Goal: Task Accomplishment & Management: Use online tool/utility

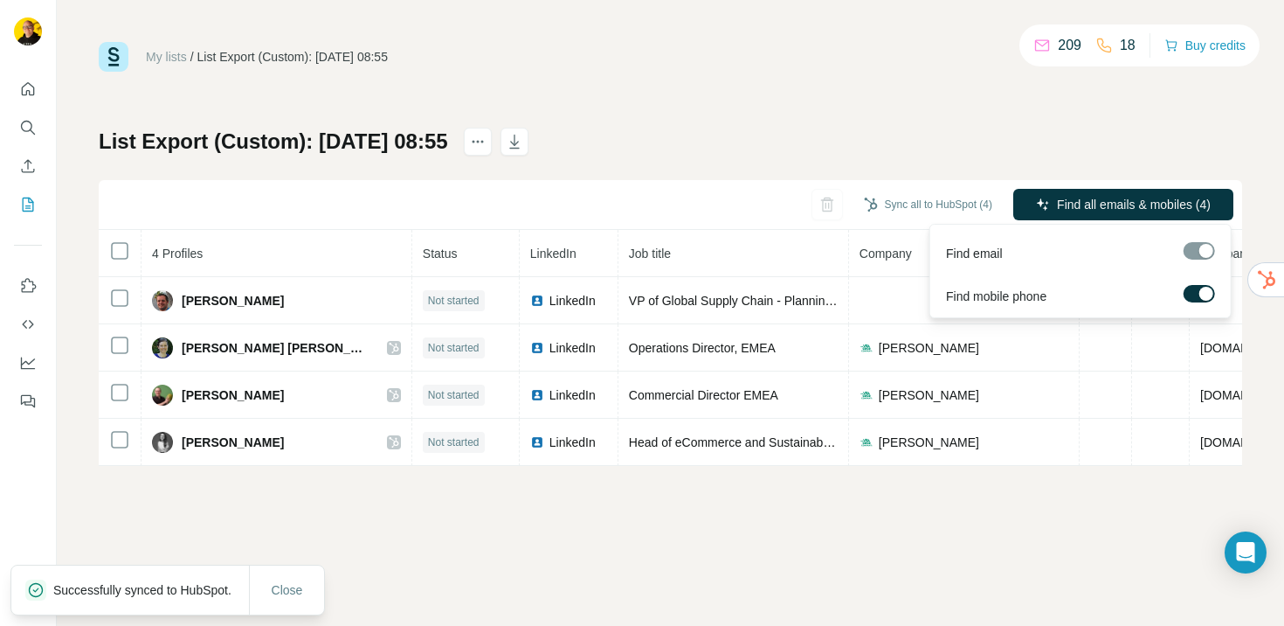
click at [1105, 206] on span "Find all emails & mobiles (4)" at bounding box center [1134, 204] width 154 height 17
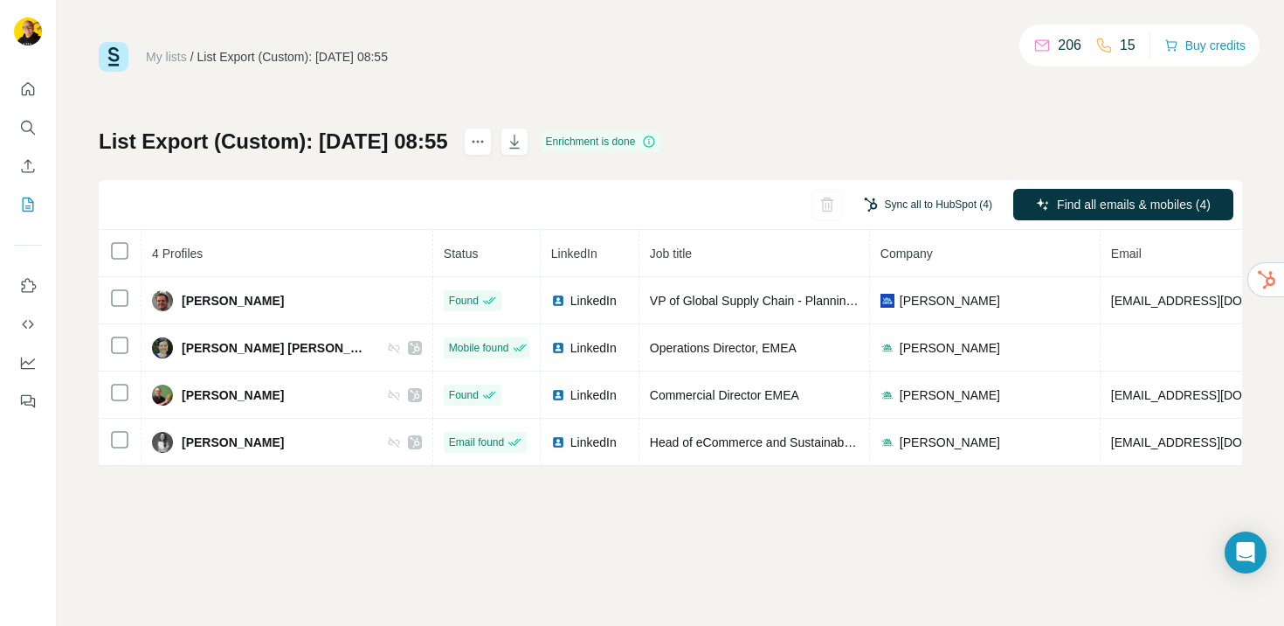
click at [897, 201] on button "Sync all to HubSpot (4)" at bounding box center [928, 204] width 153 height 26
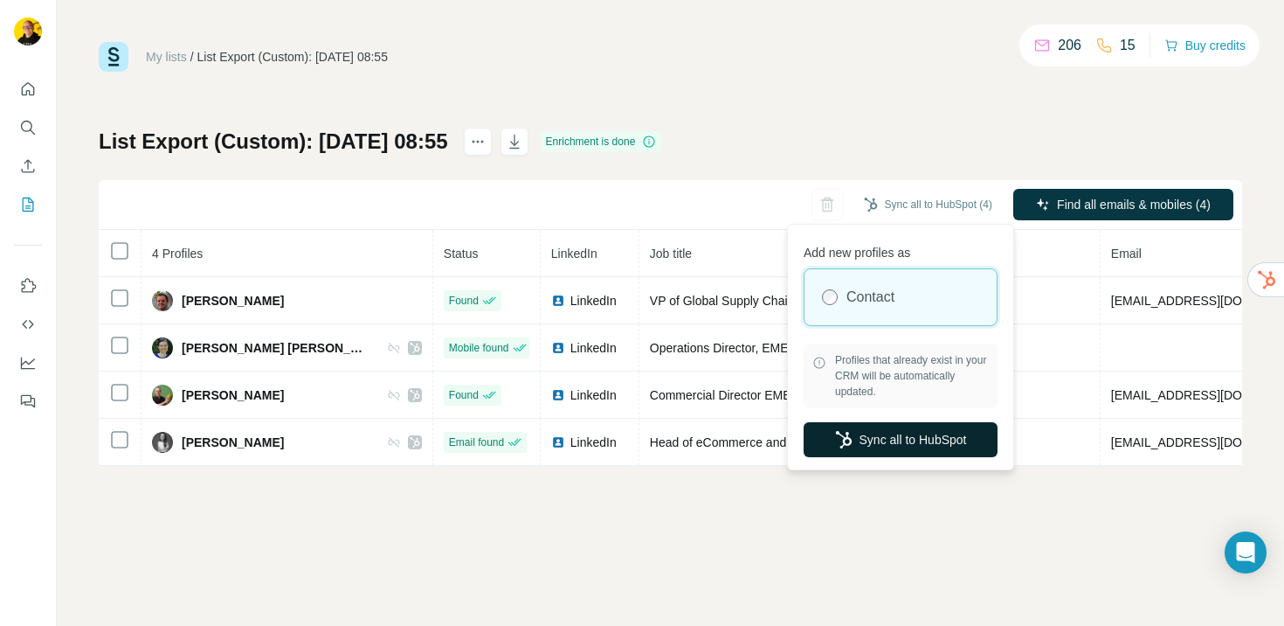
click at [906, 435] on button "Sync all to HubSpot" at bounding box center [901, 439] width 194 height 35
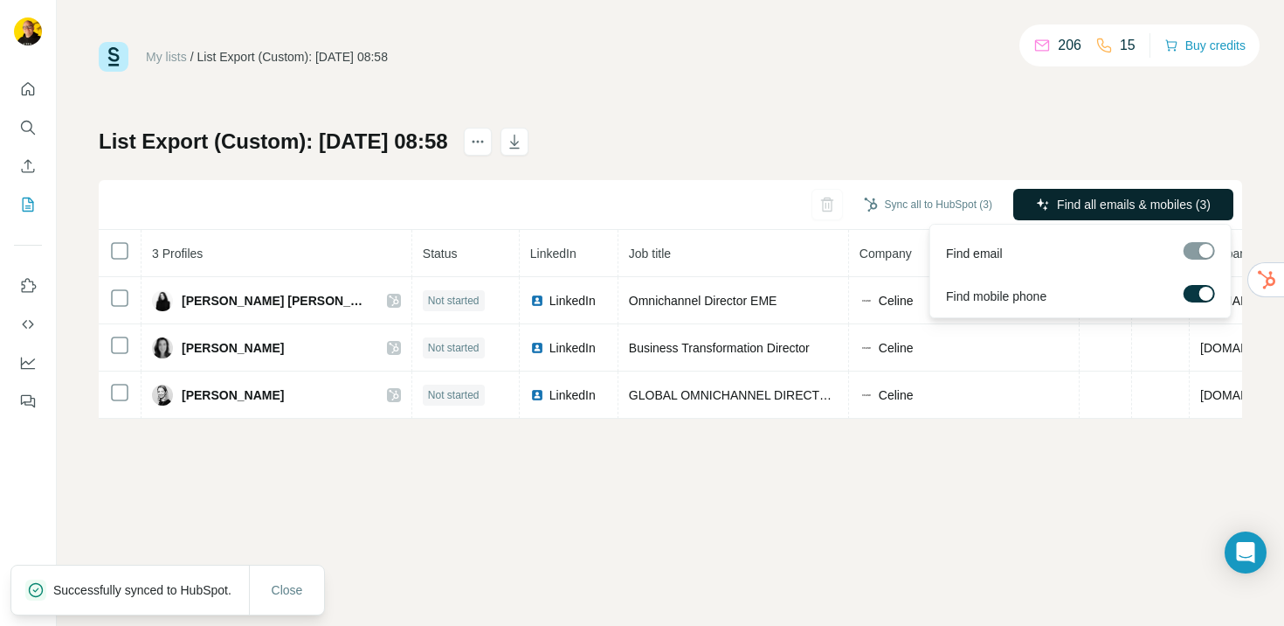
click at [1080, 208] on span "Find all emails & mobiles (3)" at bounding box center [1134, 204] width 154 height 17
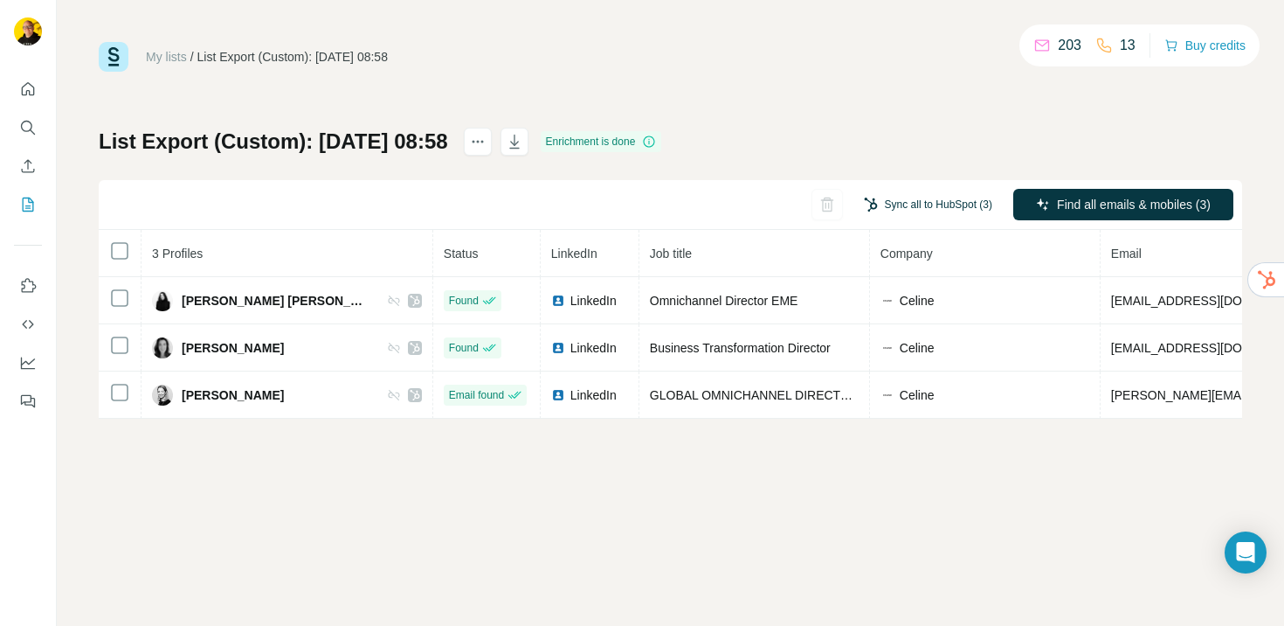
click at [916, 217] on button "Sync all to HubSpot (3)" at bounding box center [928, 204] width 153 height 26
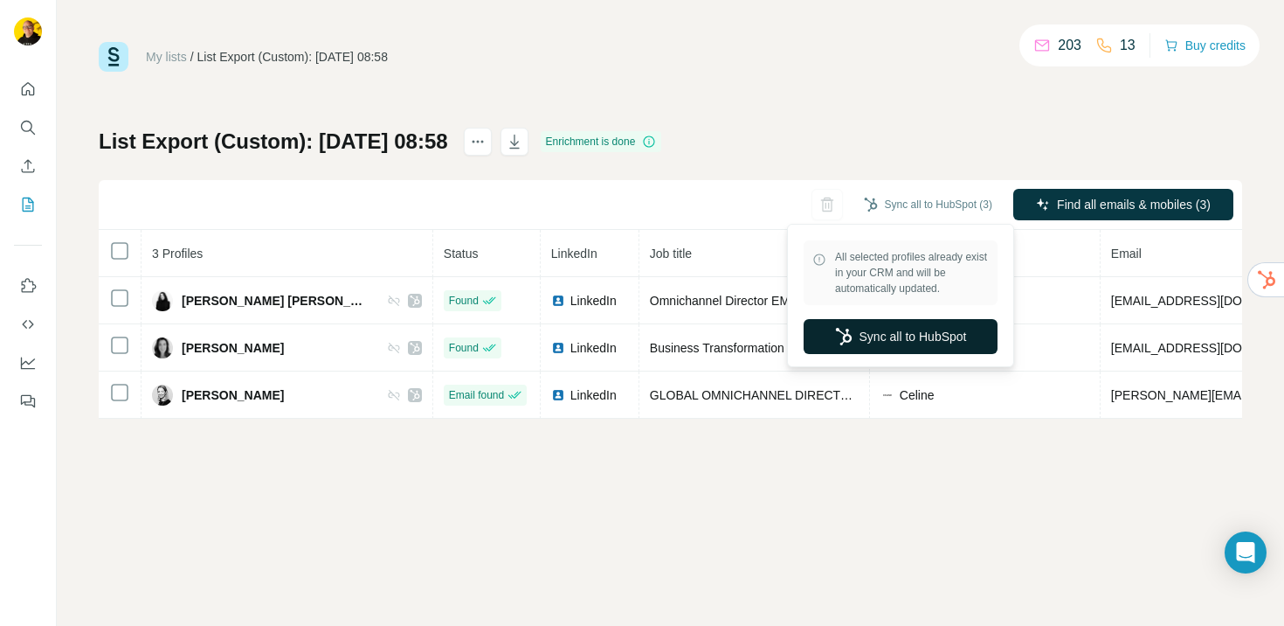
click at [874, 339] on button "Sync all to HubSpot" at bounding box center [901, 336] width 194 height 35
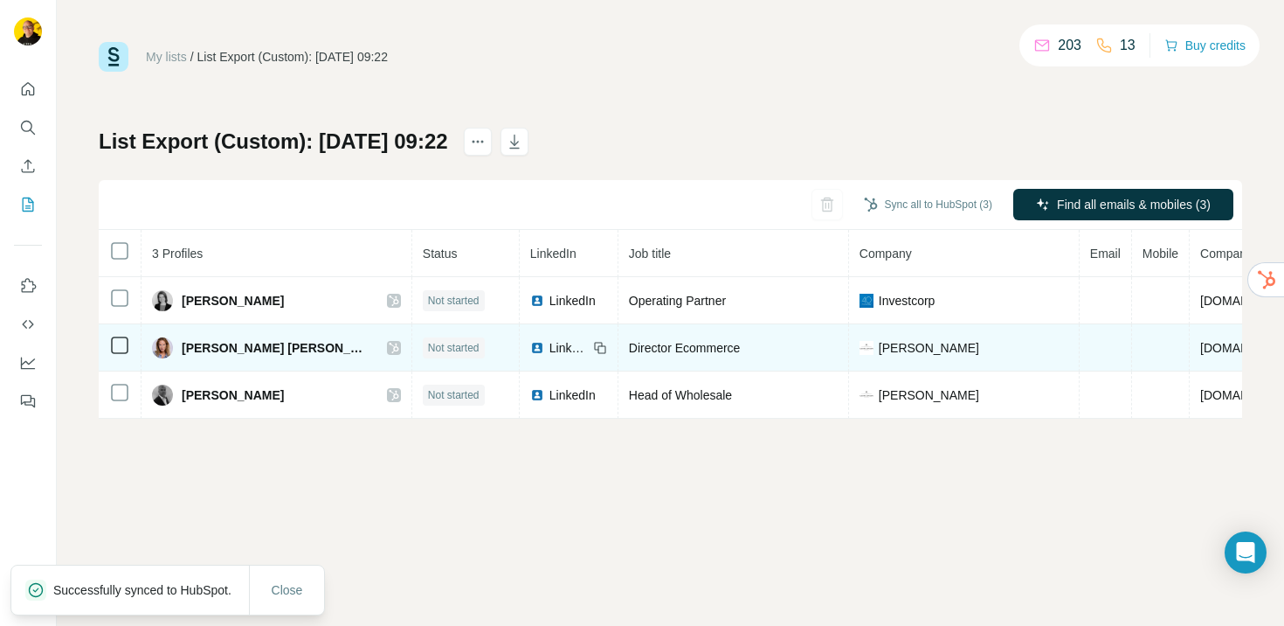
click at [122, 356] on td at bounding box center [120, 347] width 43 height 47
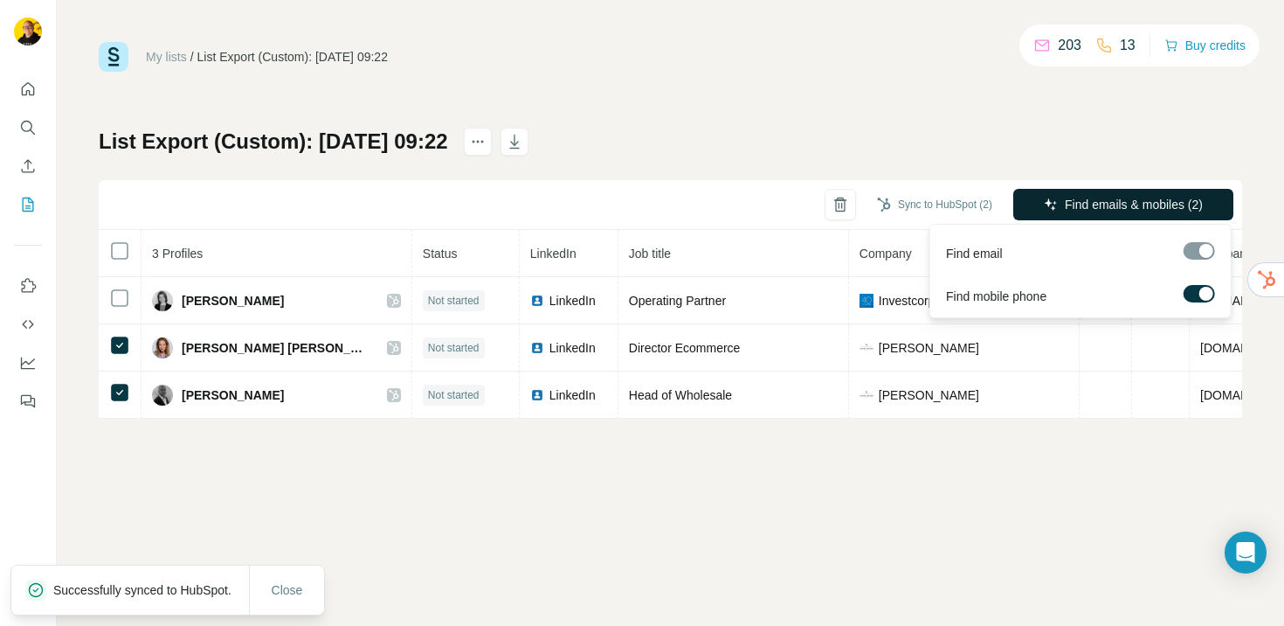
click at [1124, 206] on span "Find emails & mobiles (2)" at bounding box center [1134, 204] width 138 height 17
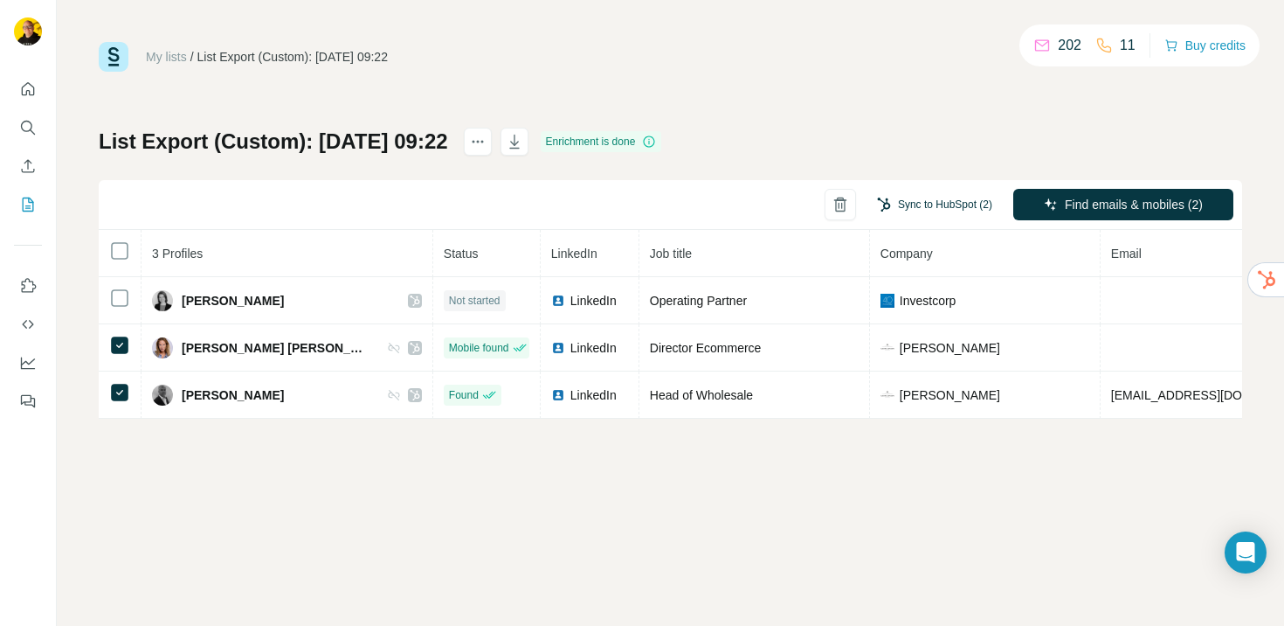
click at [927, 206] on button "Sync to HubSpot (2)" at bounding box center [935, 204] width 140 height 26
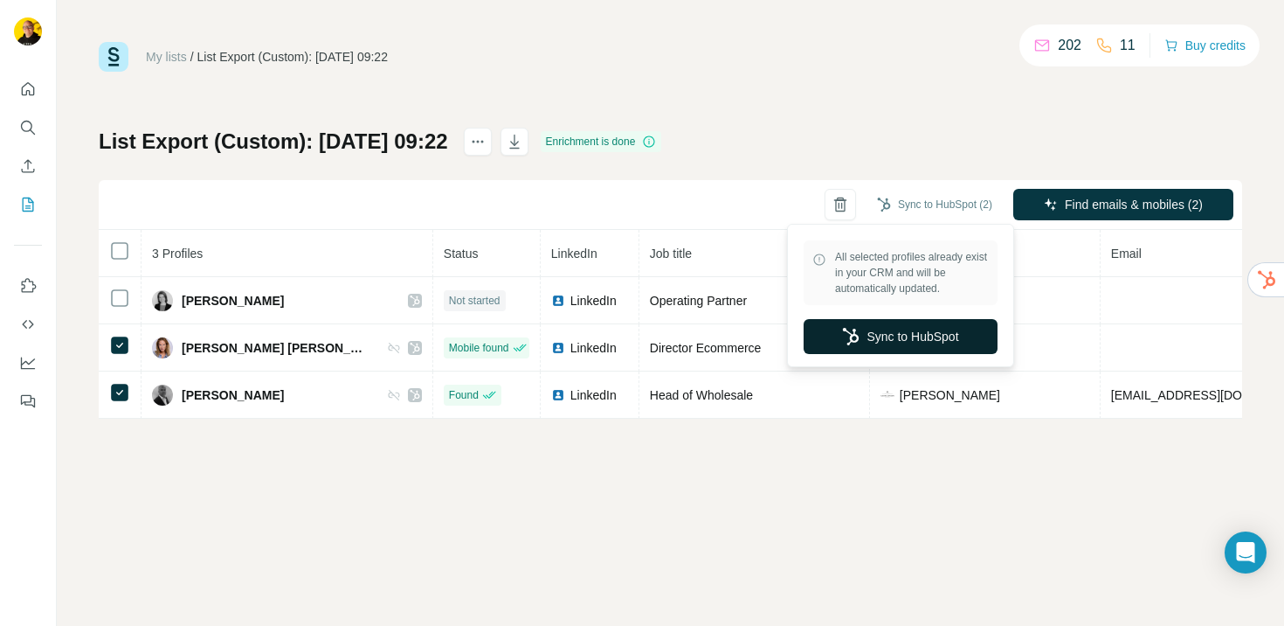
click at [909, 334] on button "Sync to HubSpot" at bounding box center [901, 336] width 194 height 35
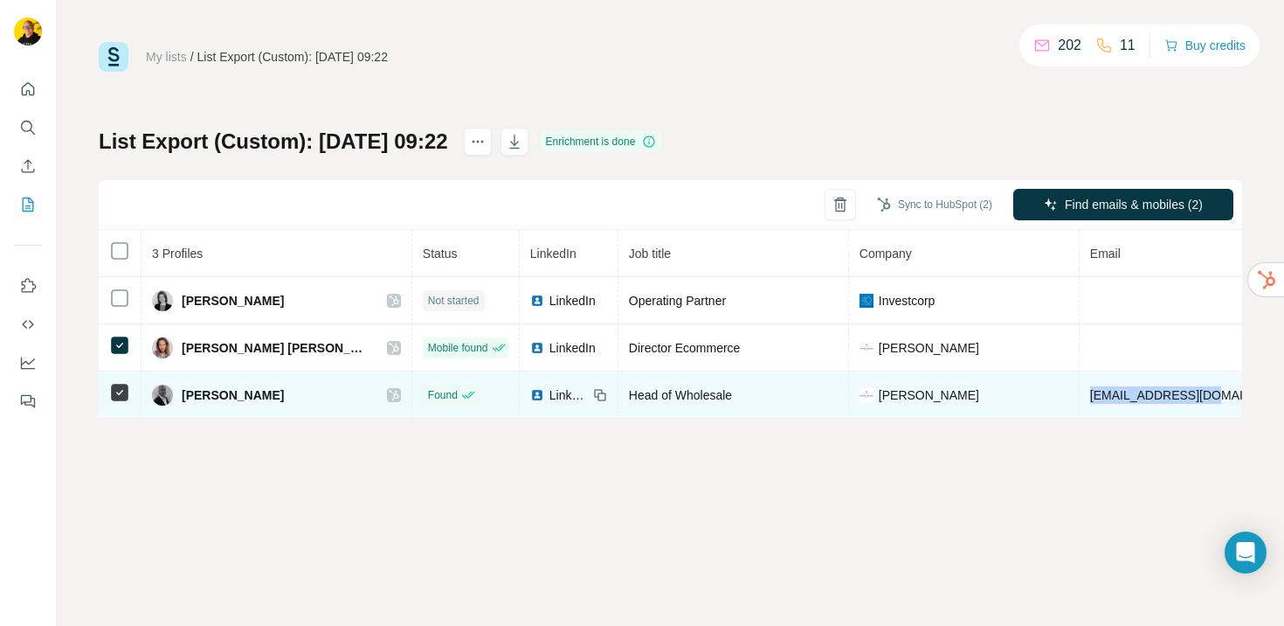
drag, startPoint x: 1018, startPoint y: 393, endPoint x: 1144, endPoint y: 401, distance: 126.0
click at [1144, 401] on td "[EMAIL_ADDRESS][DOMAIN_NAME]" at bounding box center [1194, 394] width 229 height 47
copy span "[EMAIL_ADDRESS][DOMAIN_NAME]"
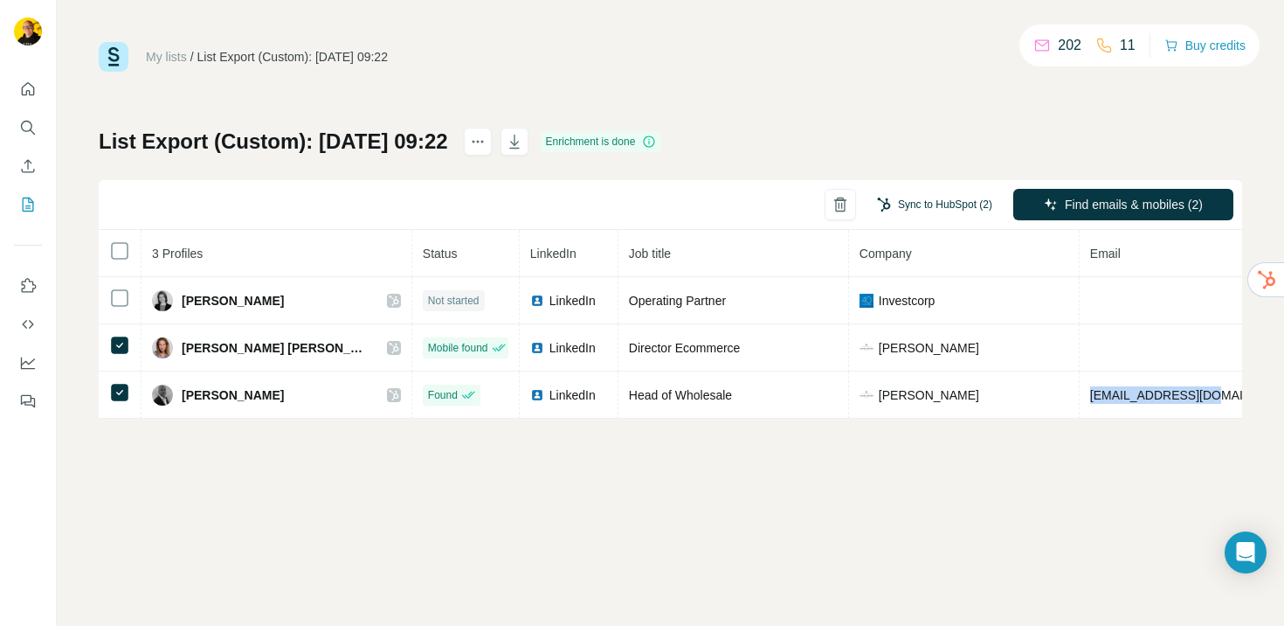
click at [938, 208] on button "Sync to HubSpot (2)" at bounding box center [935, 204] width 140 height 26
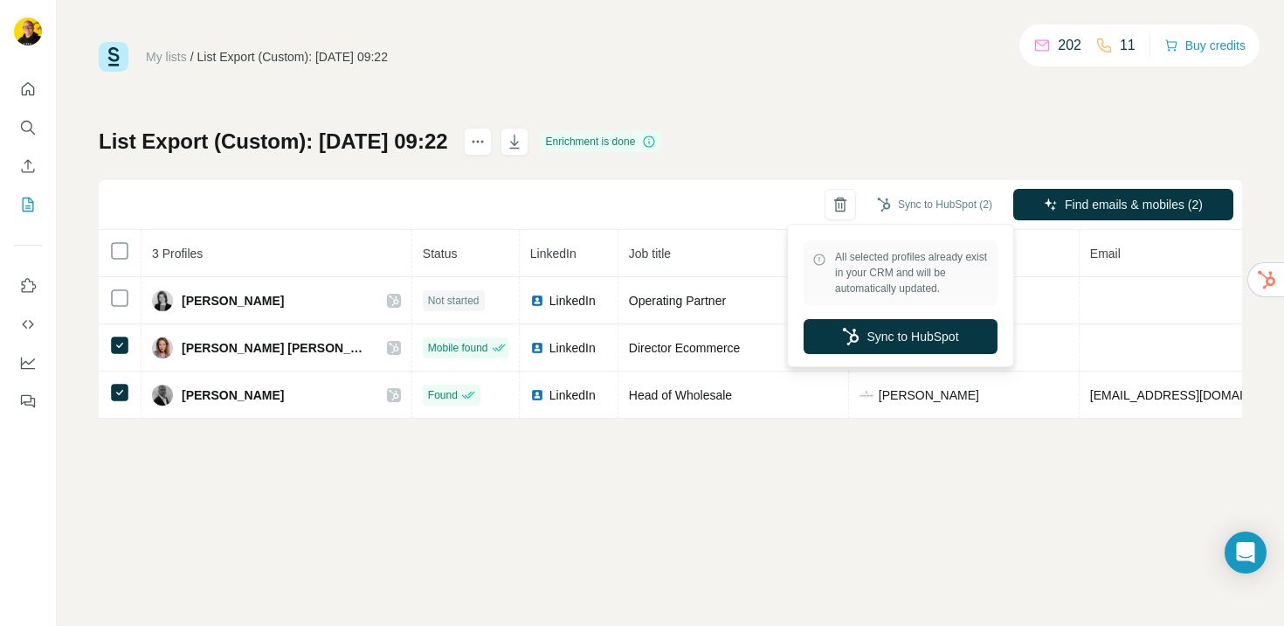
click at [757, 154] on div "List Export (Custom): [DATE] 09:22 Enrichment is done Sync to HubSpot (2) Find …" at bounding box center [671, 273] width 1144 height 291
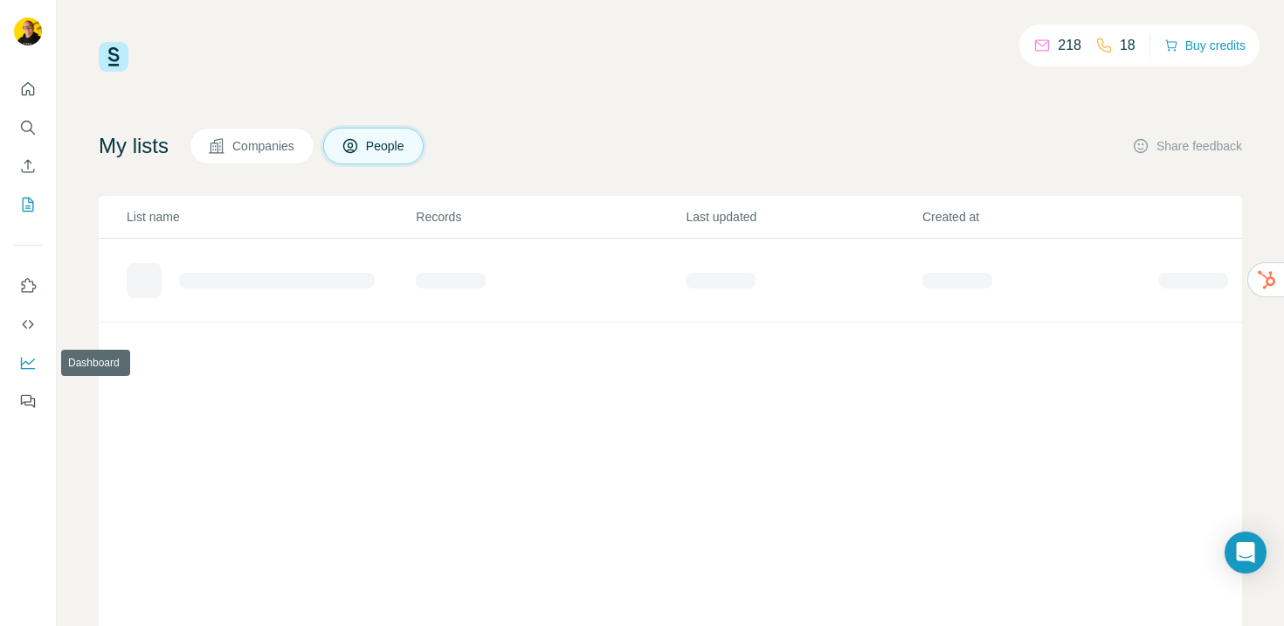
scroll to position [24, 0]
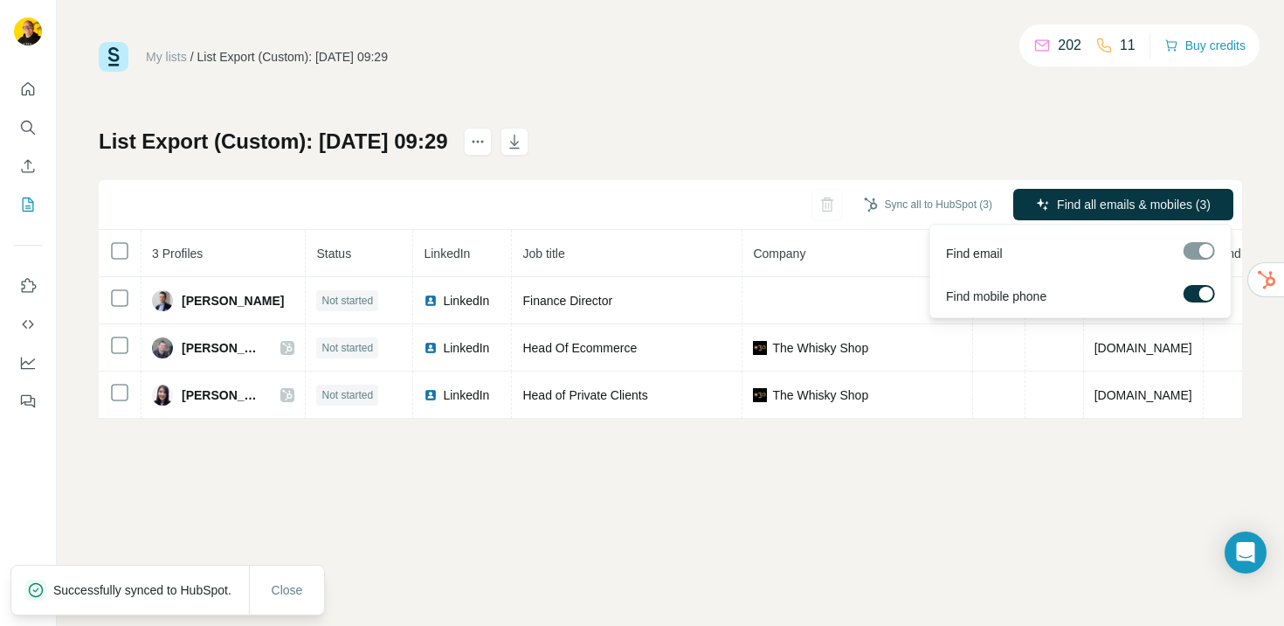
click at [1092, 203] on span "Find all emails & mobiles (3)" at bounding box center [1134, 204] width 154 height 17
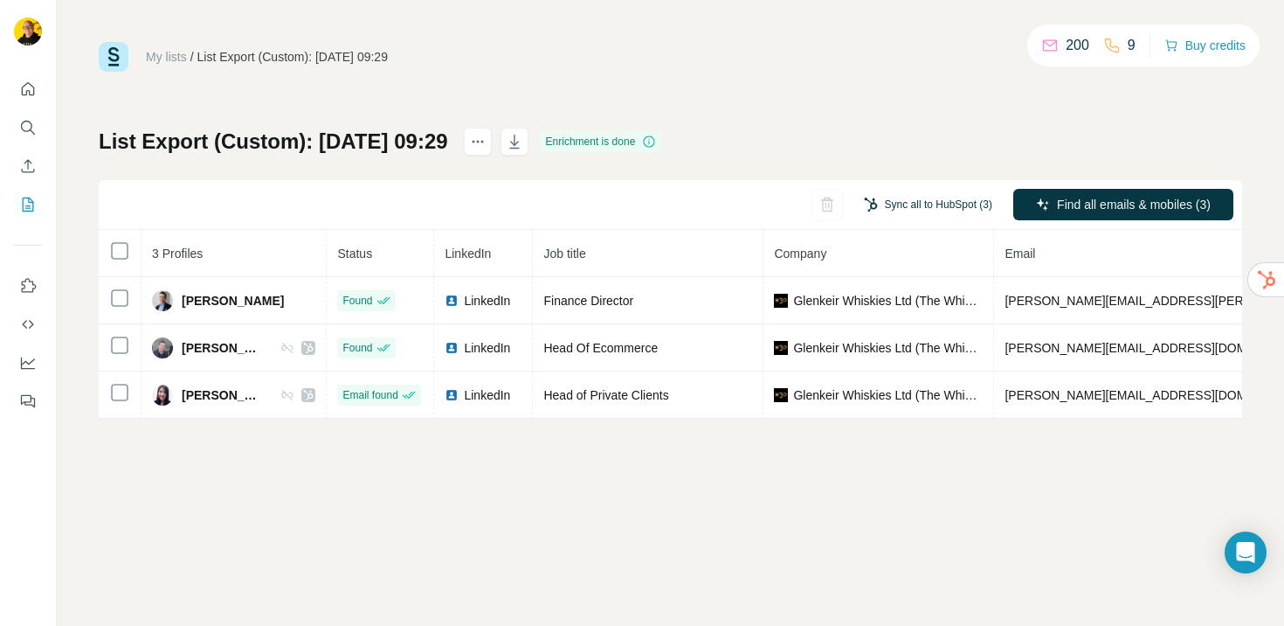
click at [932, 200] on button "Sync all to HubSpot (3)" at bounding box center [928, 204] width 153 height 26
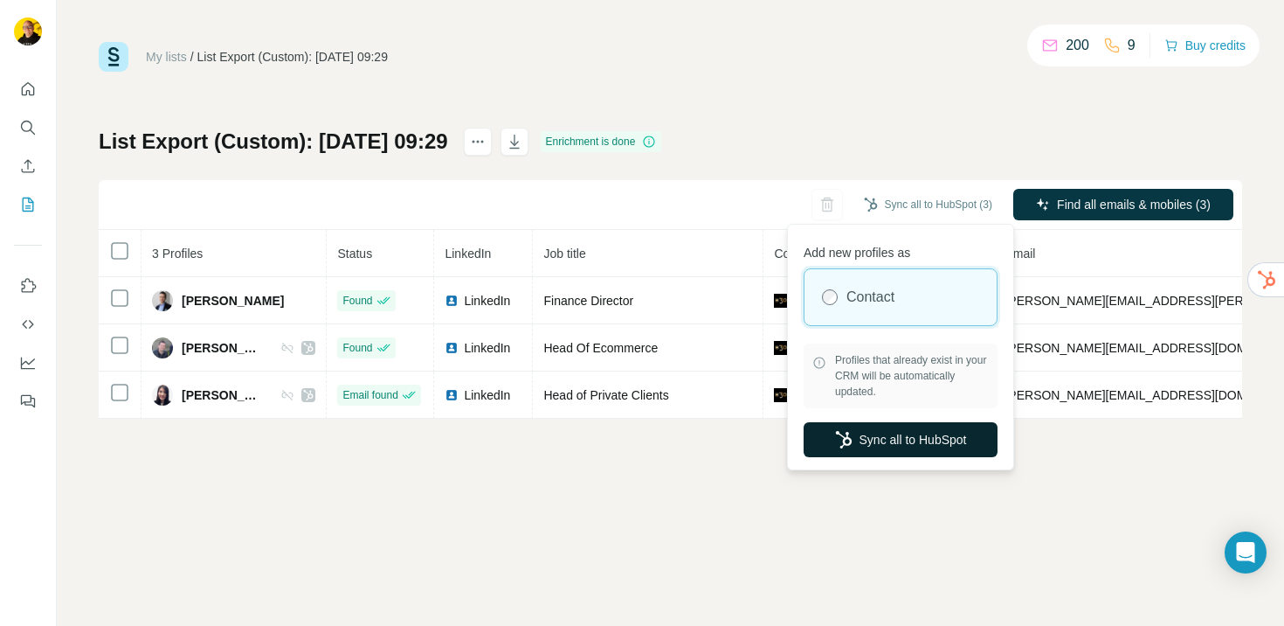
click at [876, 437] on button "Sync all to HubSpot" at bounding box center [901, 439] width 194 height 35
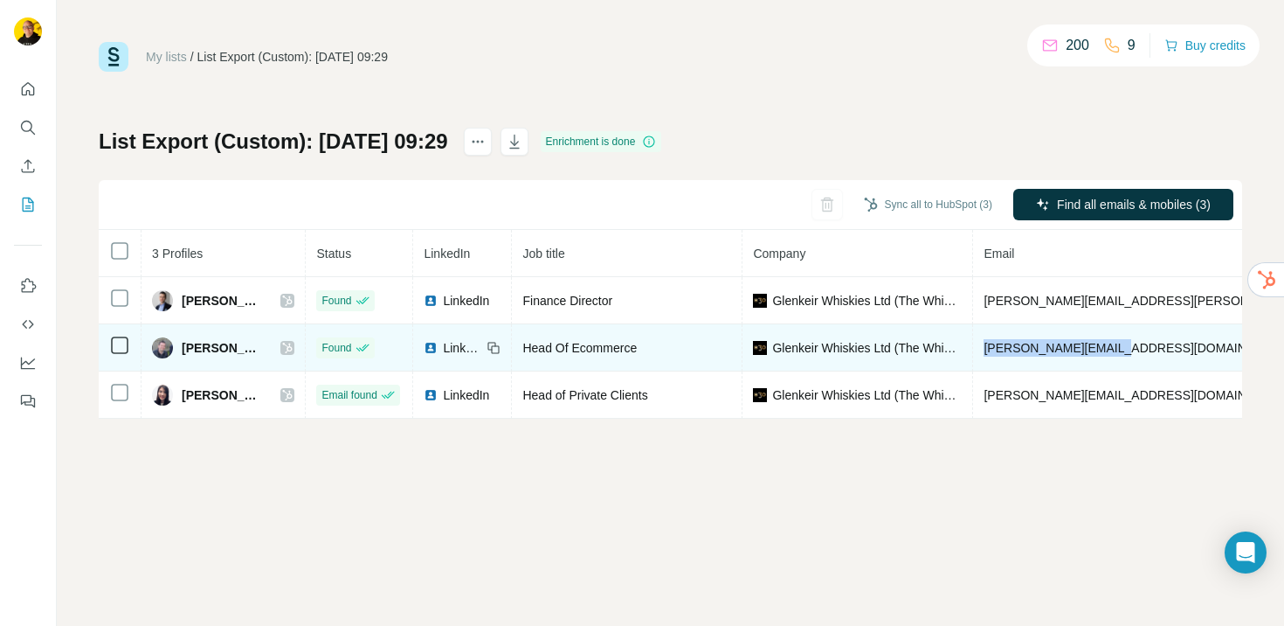
drag, startPoint x: 983, startPoint y: 352, endPoint x: 1137, endPoint y: 350, distance: 154.6
click at [1138, 350] on td "danny@whiskyshop.com" at bounding box center [1188, 347] width 431 height 47
copy span "danny@whiskyshop.com"
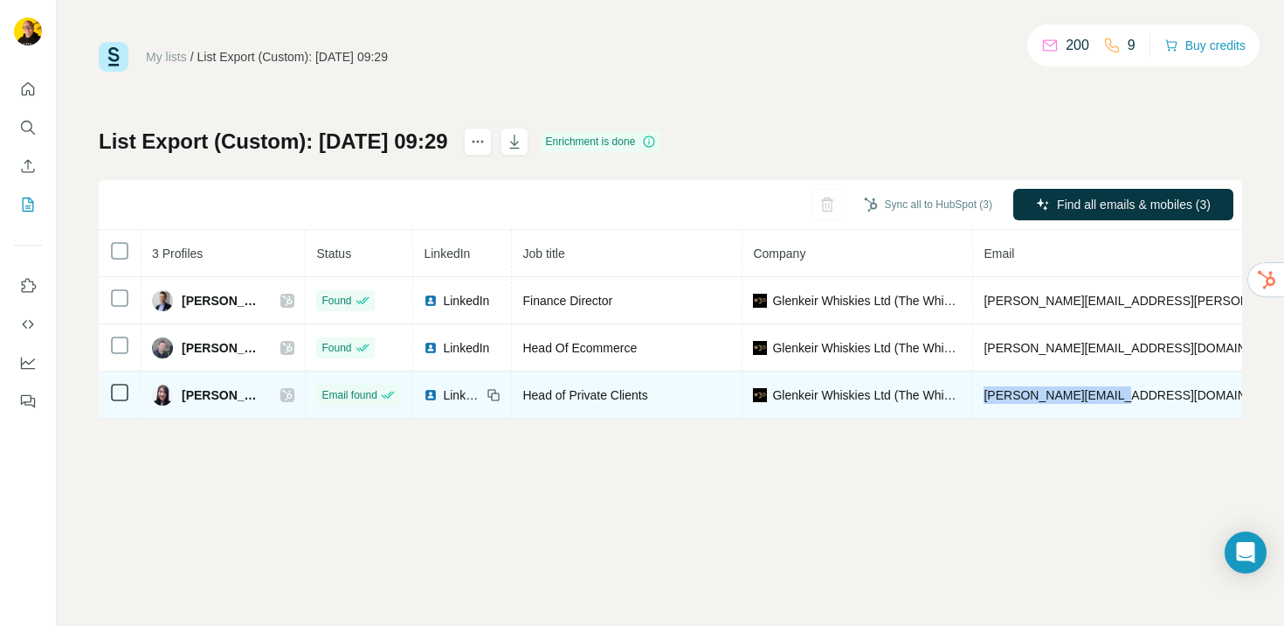
drag, startPoint x: 979, startPoint y: 394, endPoint x: 1162, endPoint y: 402, distance: 182.8
click at [1162, 402] on td "sarah@whiskyshop.com" at bounding box center [1188, 394] width 431 height 47
copy span "sarah@whiskyshop.com"
